Goal: Information Seeking & Learning: Learn about a topic

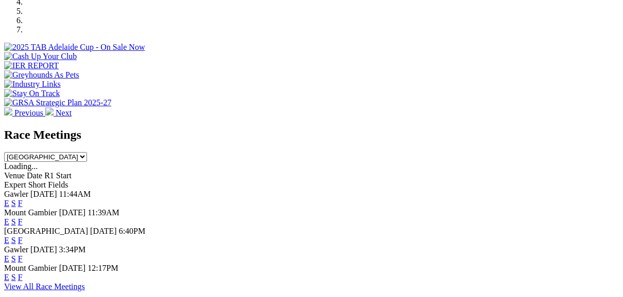
scroll to position [371, 0]
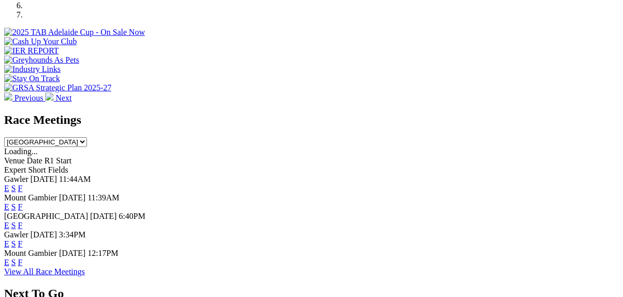
click at [23, 221] on link "F" at bounding box center [20, 225] width 5 height 9
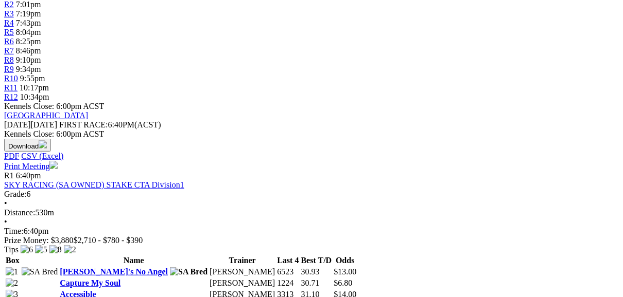
scroll to position [371, 0]
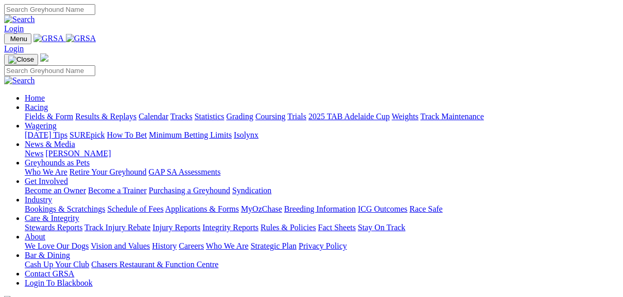
click at [49, 112] on link "Fields & Form" at bounding box center [49, 116] width 48 height 9
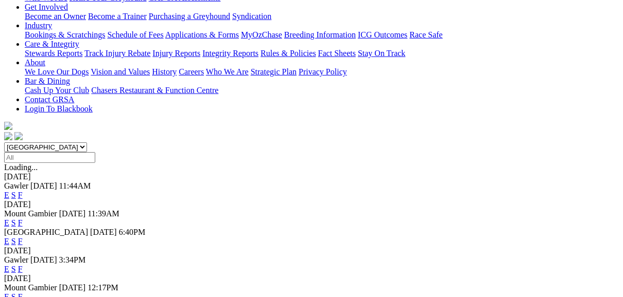
scroll to position [206, 0]
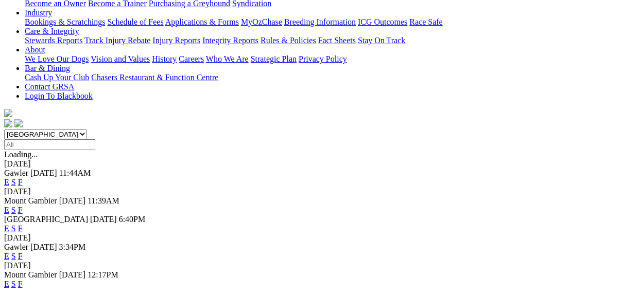
click at [9, 224] on link "E" at bounding box center [6, 228] width 5 height 9
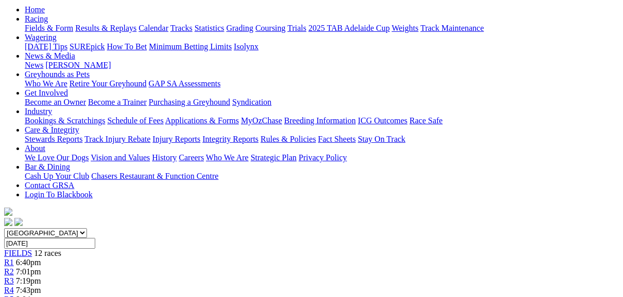
scroll to position [82, 0]
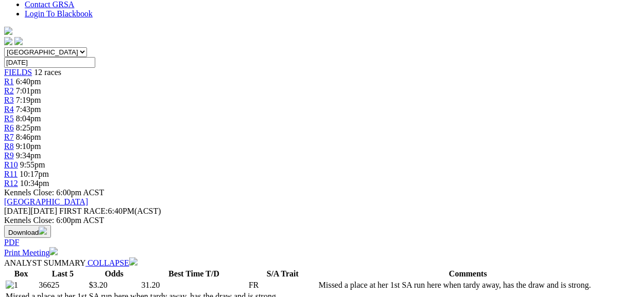
scroll to position [412, 0]
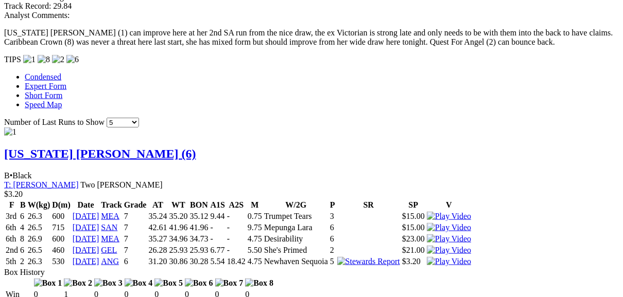
scroll to position [865, 0]
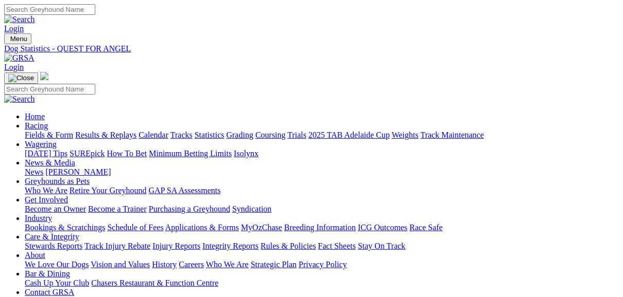
click at [35, 131] on link "Fields & Form" at bounding box center [49, 135] width 48 height 9
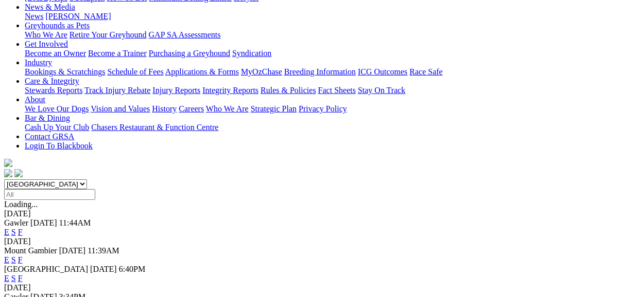
scroll to position [165, 0]
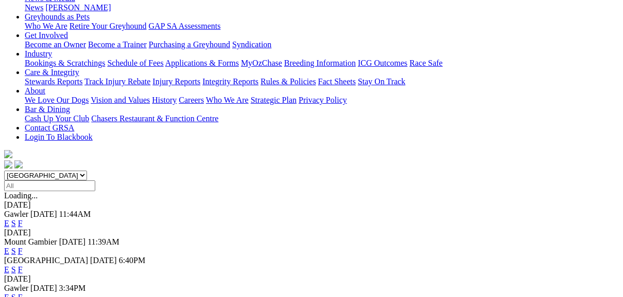
click at [16, 266] on link "S" at bounding box center [13, 270] width 5 height 9
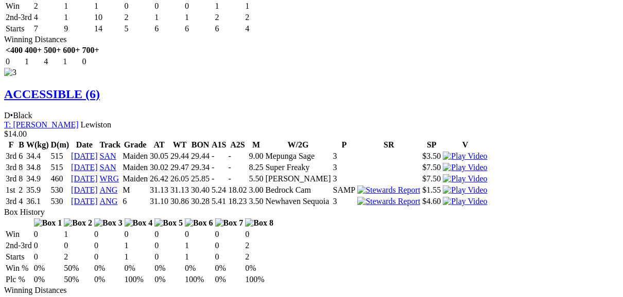
scroll to position [2141, 0]
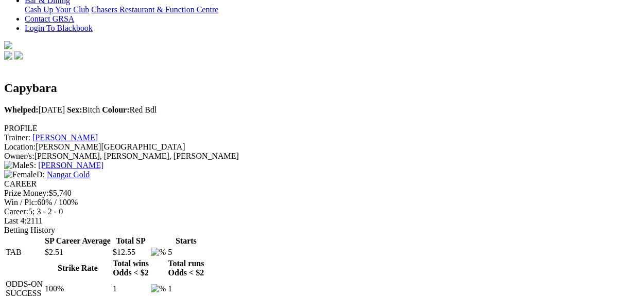
scroll to position [288, 0]
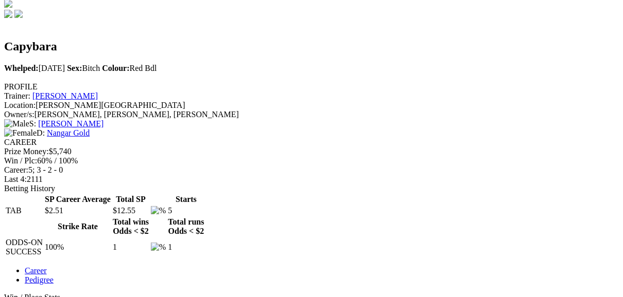
scroll to position [329, 0]
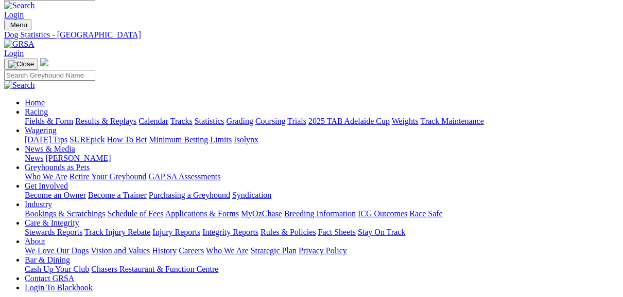
scroll to position [0, 0]
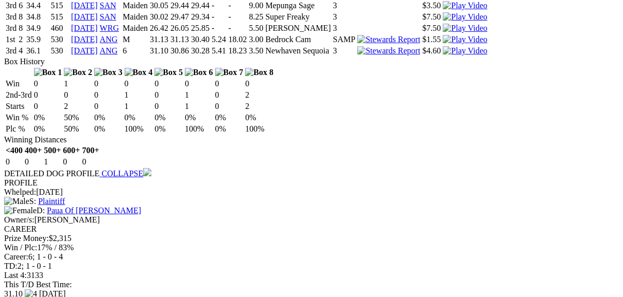
scroll to position [2223, 0]
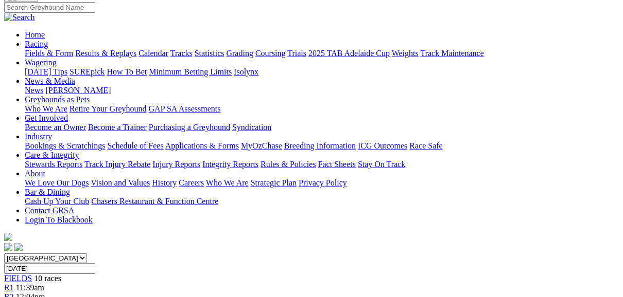
scroll to position [82, 0]
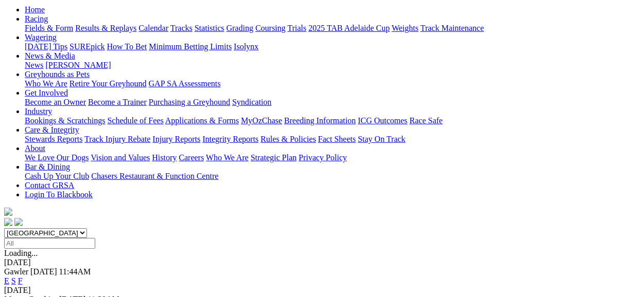
scroll to position [124, 0]
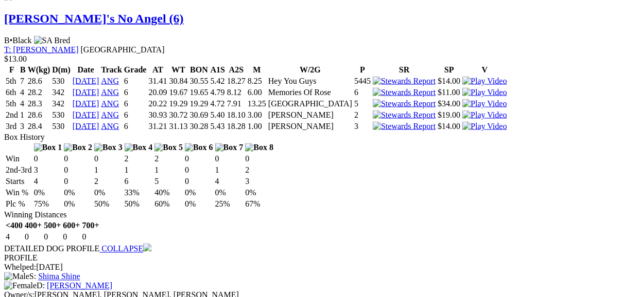
scroll to position [1194, 0]
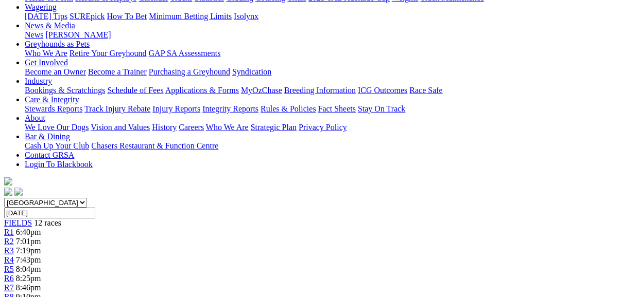
scroll to position [124, 0]
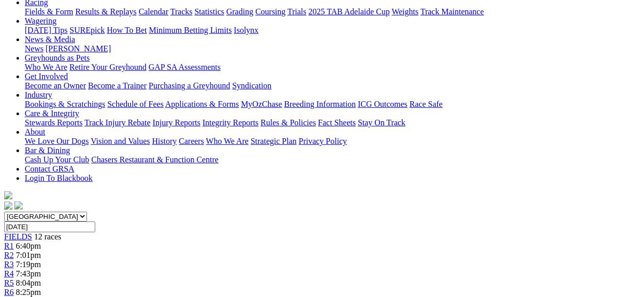
click at [14, 251] on link "R2" at bounding box center [9, 255] width 10 height 9
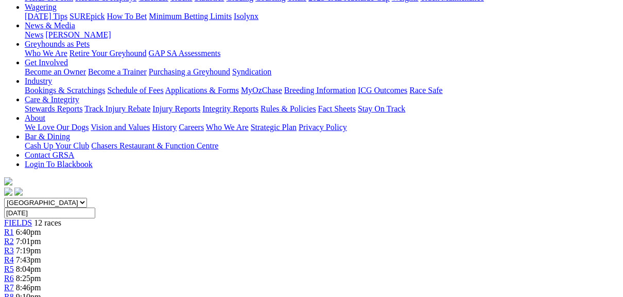
scroll to position [124, 0]
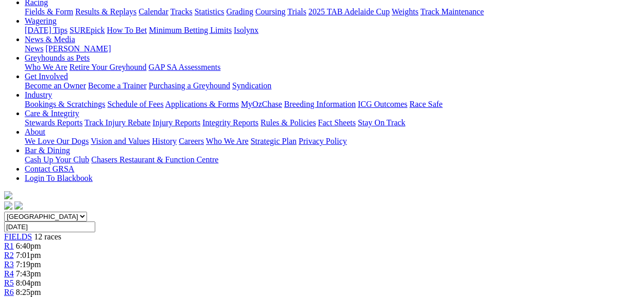
click at [14, 260] on span "R3" at bounding box center [9, 264] width 10 height 9
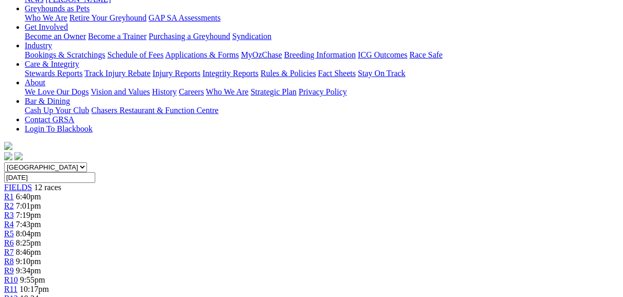
scroll to position [124, 0]
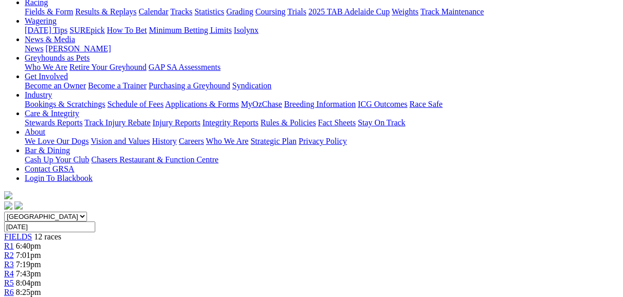
click at [14, 270] on span "R4" at bounding box center [9, 274] width 10 height 9
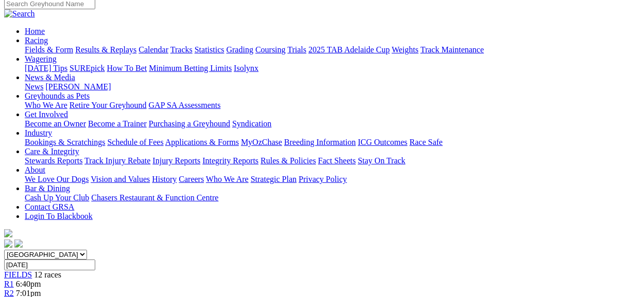
scroll to position [41, 0]
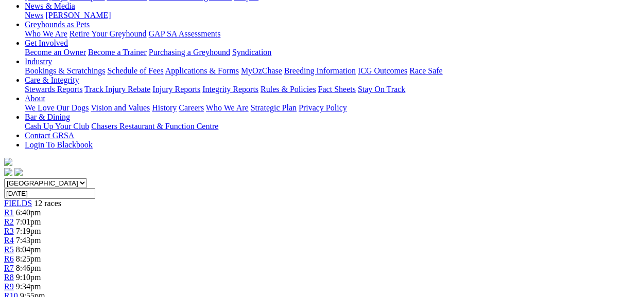
scroll to position [124, 0]
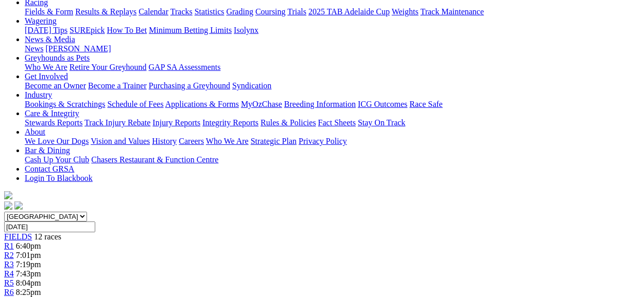
click at [14, 270] on link "R4" at bounding box center [9, 274] width 10 height 9
click at [4, 270] on link "R4" at bounding box center [9, 274] width 10 height 9
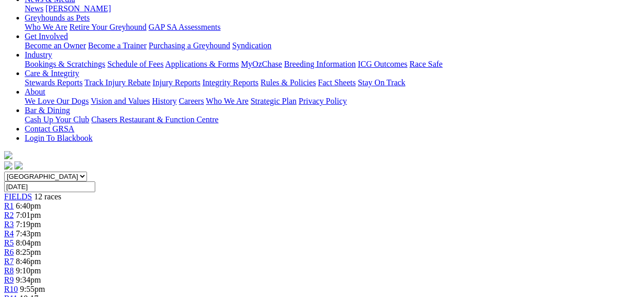
scroll to position [82, 0]
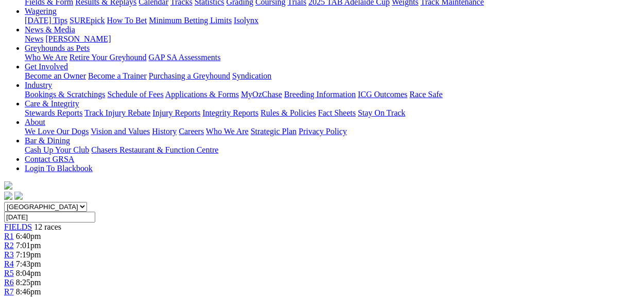
scroll to position [124, 0]
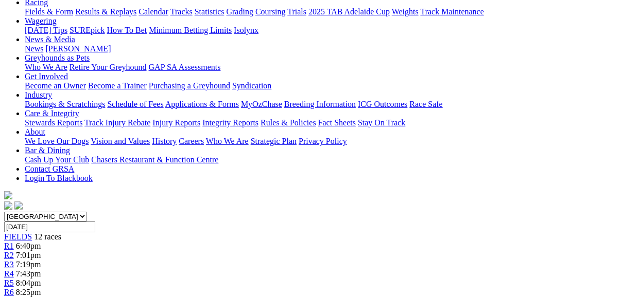
click at [14, 297] on span "R7" at bounding box center [9, 301] width 10 height 9
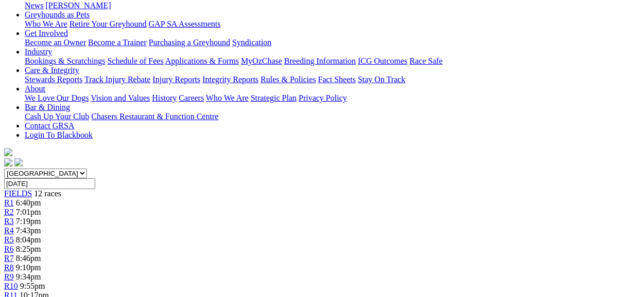
scroll to position [82, 0]
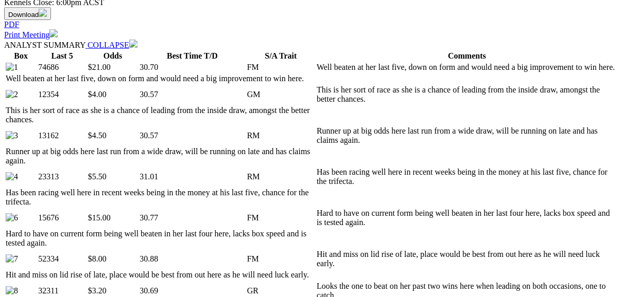
scroll to position [507, 0]
